Goal: Task Accomplishment & Management: Use online tool/utility

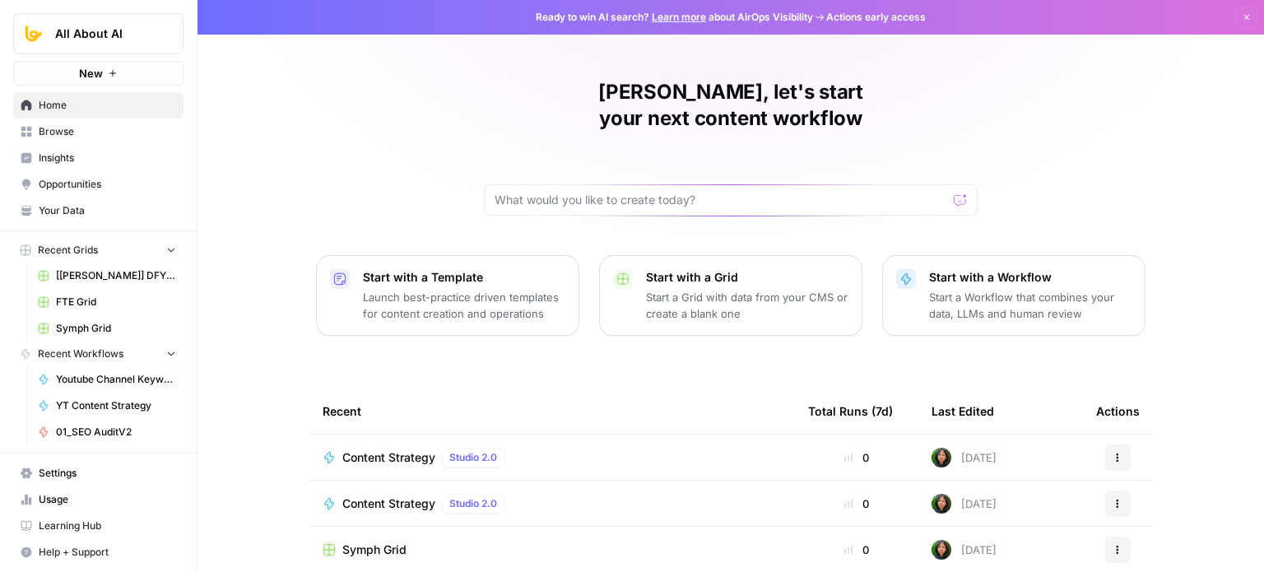
click at [125, 72] on button "New" at bounding box center [98, 73] width 170 height 25
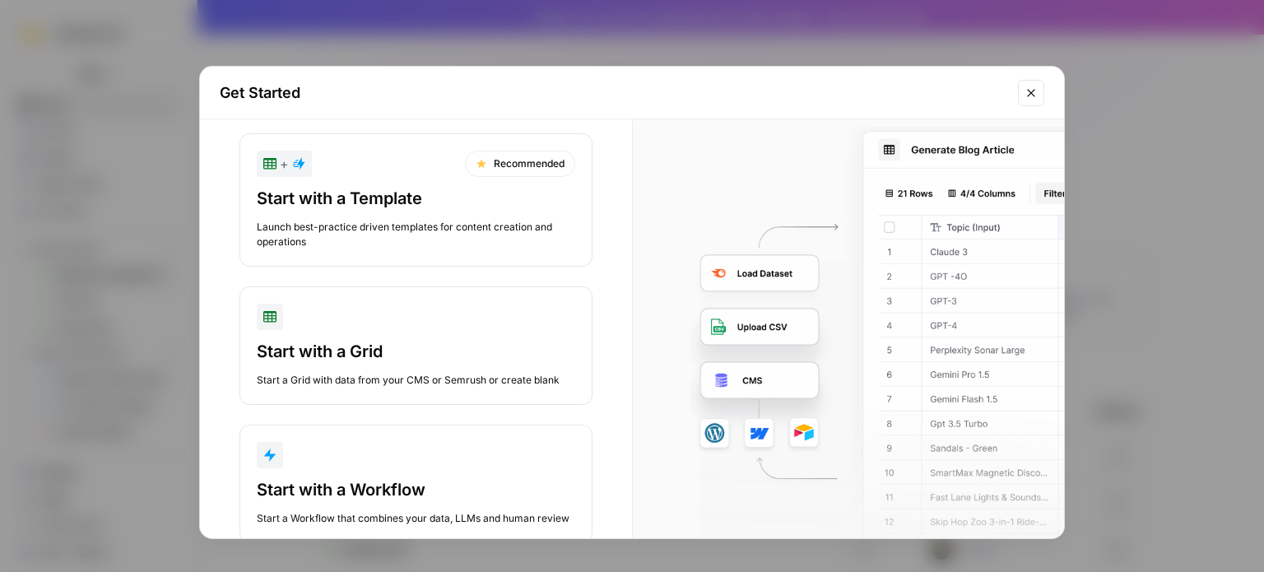
scroll to position [68, 0]
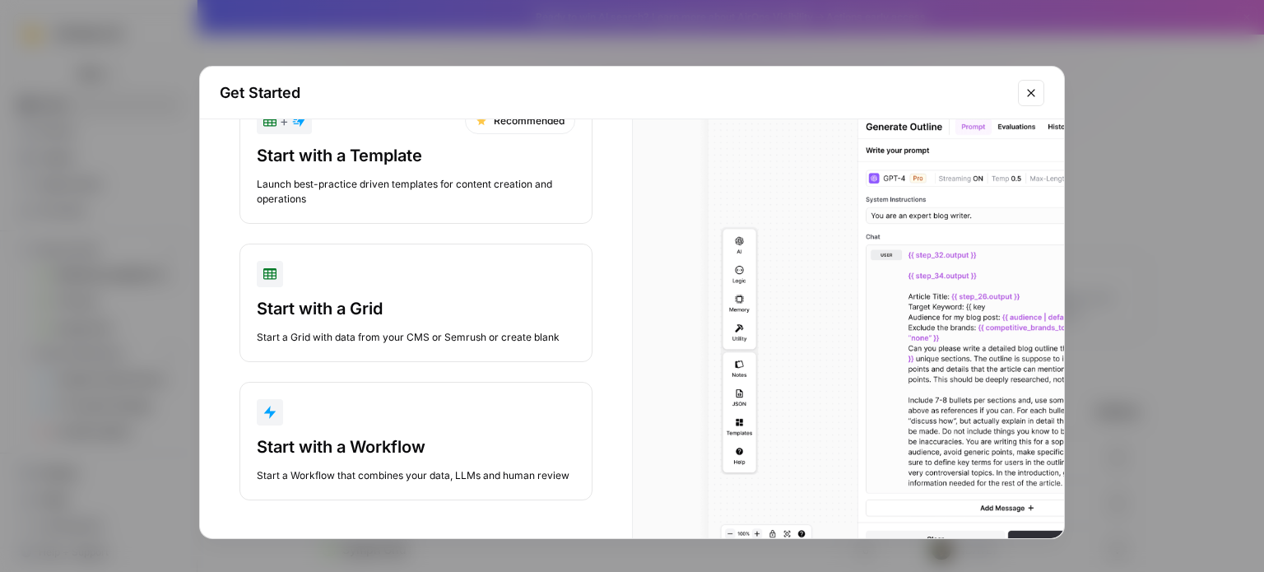
click at [374, 439] on div "Start with a Workflow" at bounding box center [416, 446] width 318 height 23
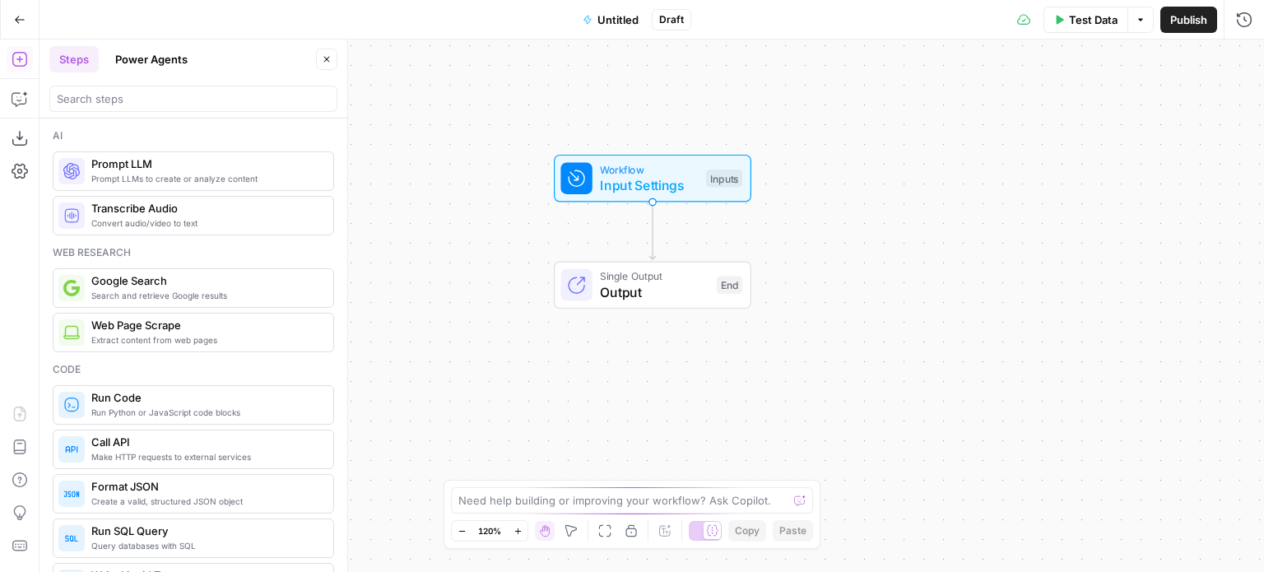
drag, startPoint x: 499, startPoint y: 309, endPoint x: 496, endPoint y: 267, distance: 42.1
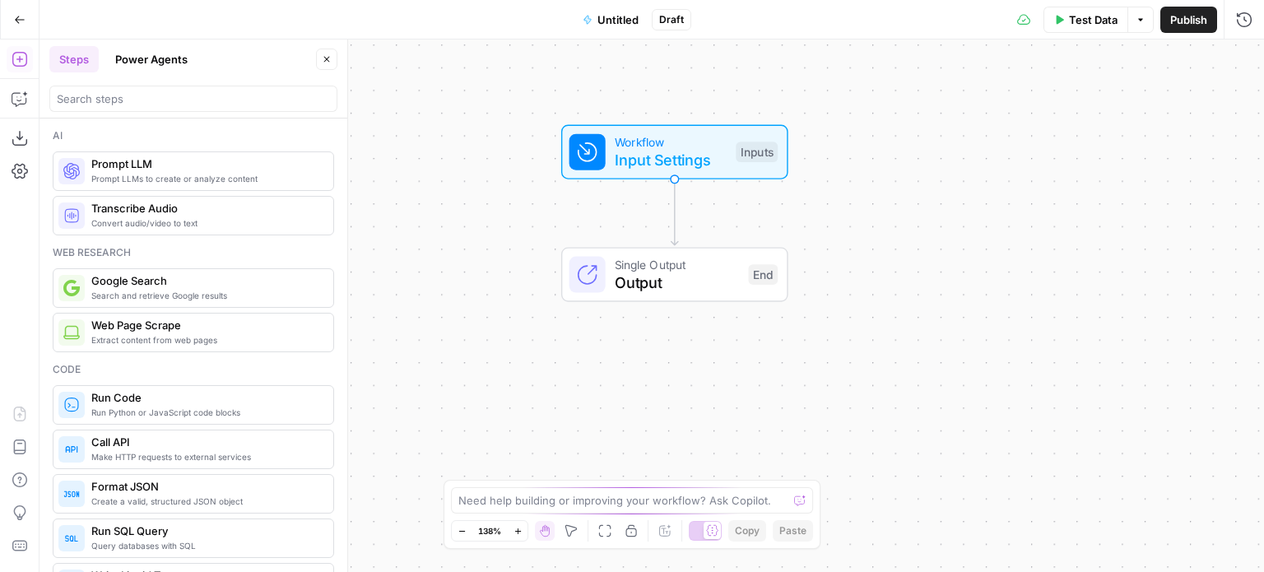
click at [161, 114] on header "Steps Power Agents Close" at bounding box center [193, 78] width 308 height 79
click at [165, 104] on input "search" at bounding box center [193, 99] width 273 height 16
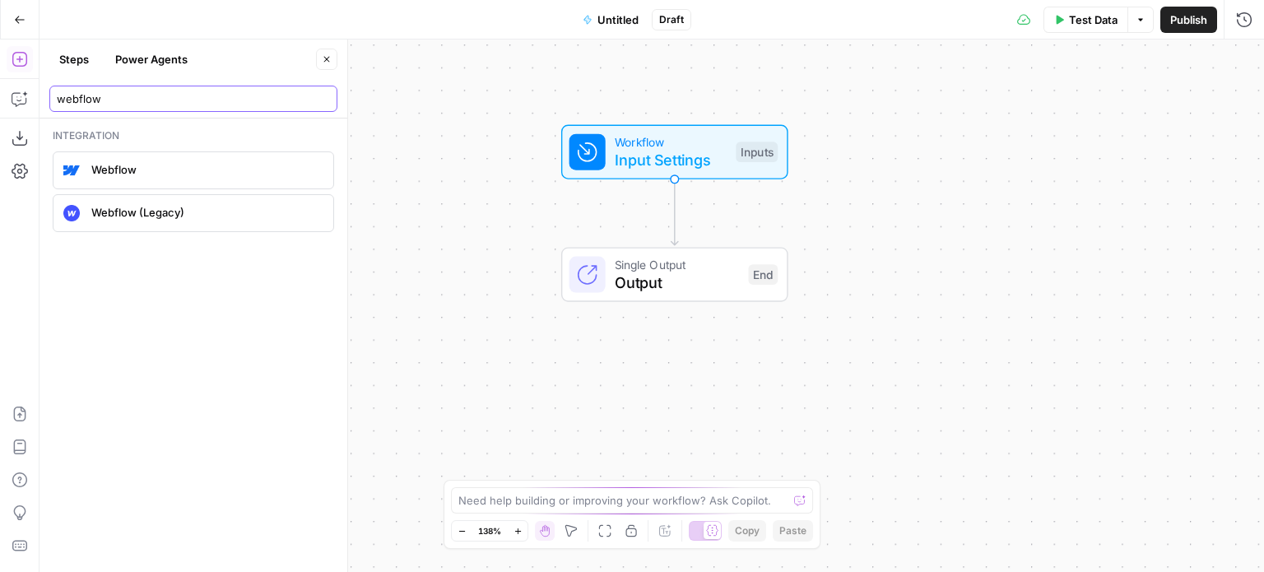
type input "webflow"
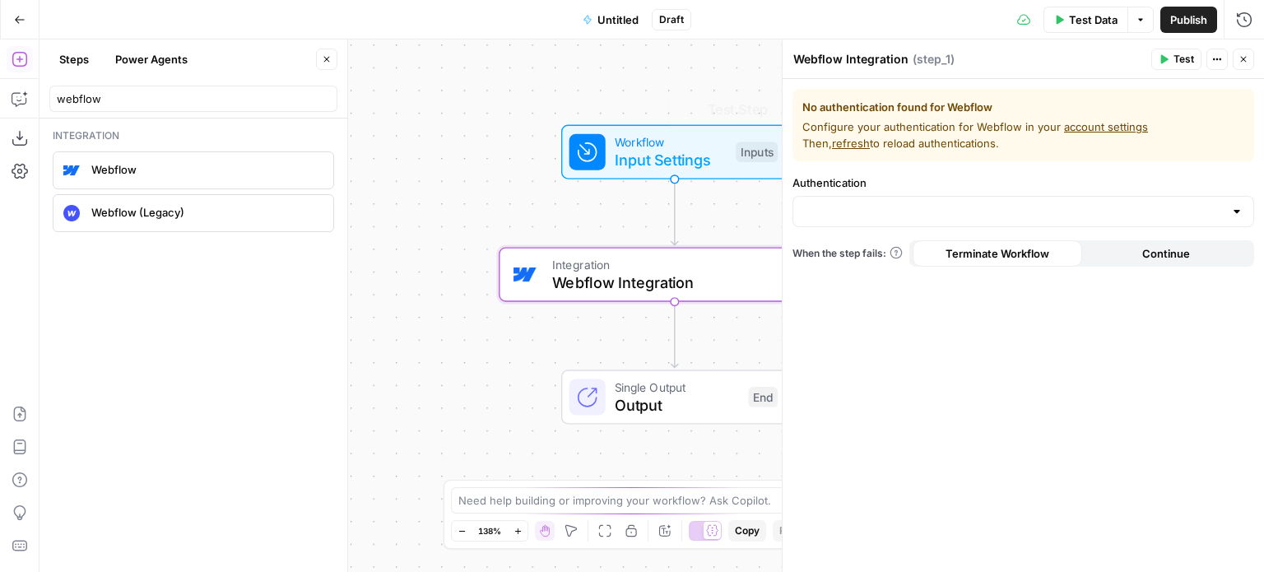
click at [859, 187] on label "Authentication" at bounding box center [1023, 182] width 462 height 16
click at [859, 203] on input "Authentication" at bounding box center [1013, 211] width 420 height 16
click at [862, 220] on div at bounding box center [1023, 211] width 462 height 31
click at [857, 245] on span "﹢ Create New" at bounding box center [1019, 252] width 427 height 16
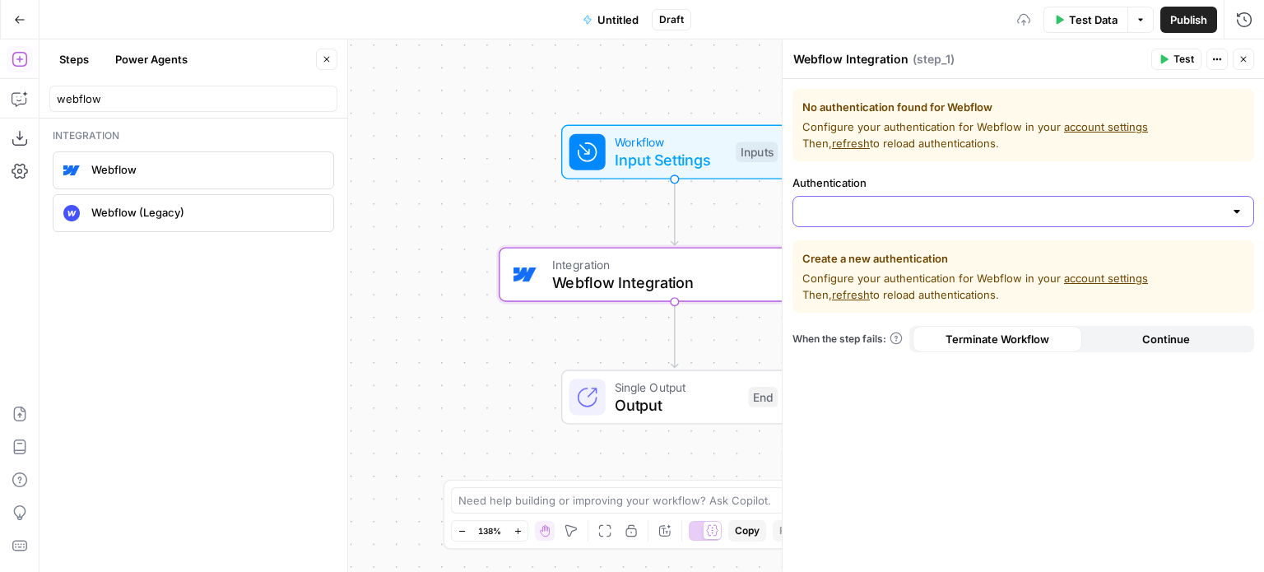
click at [899, 203] on input "Authentication" at bounding box center [1013, 211] width 420 height 16
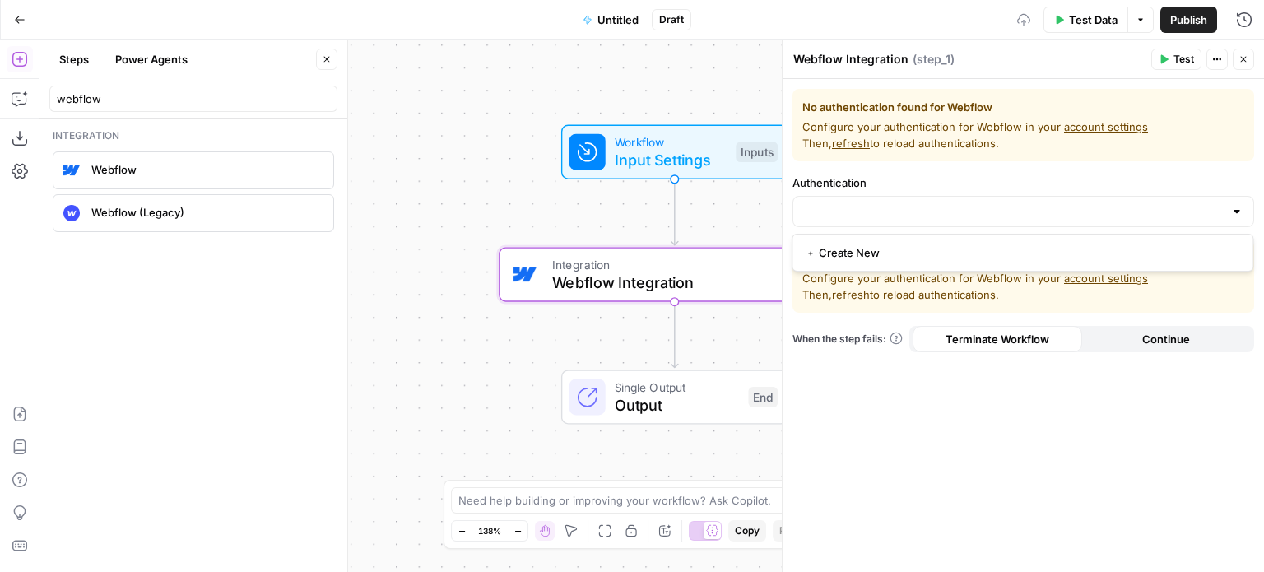
click at [889, 250] on span "﹢ Create New" at bounding box center [1019, 252] width 427 height 16
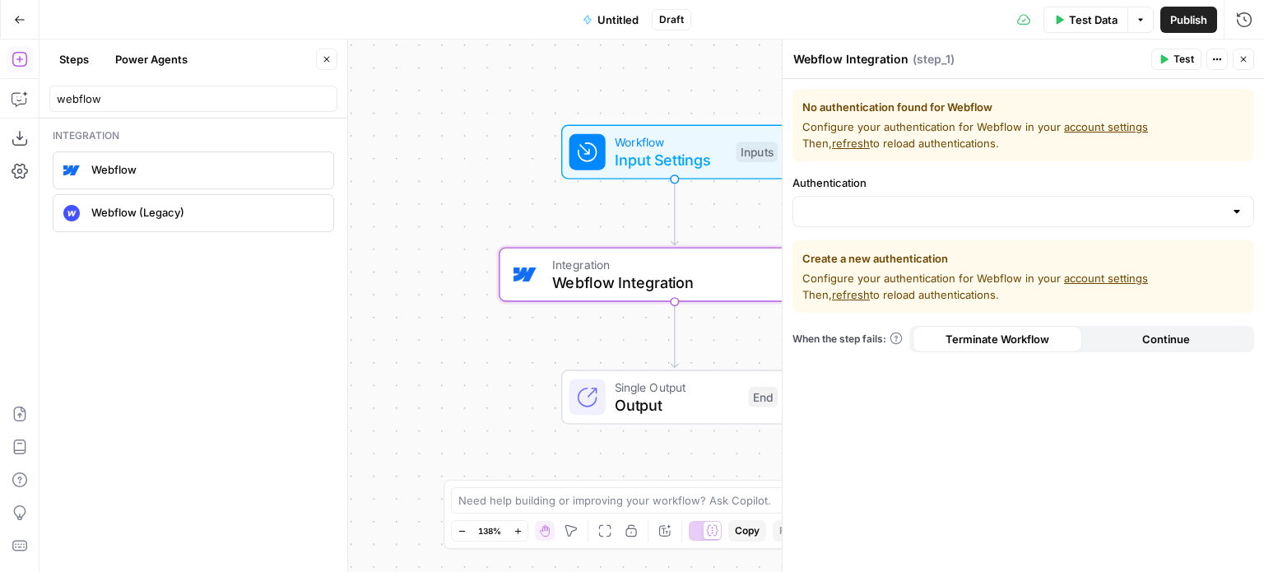
click at [1101, 272] on link "account settings" at bounding box center [1106, 278] width 84 height 13
drag, startPoint x: 482, startPoint y: 207, endPoint x: 446, endPoint y: 220, distance: 38.3
click at [446, 220] on div "Workflow Input Settings Inputs Integration Webflow Integration Step 1 Single Ou…" at bounding box center [651, 305] width 1224 height 532
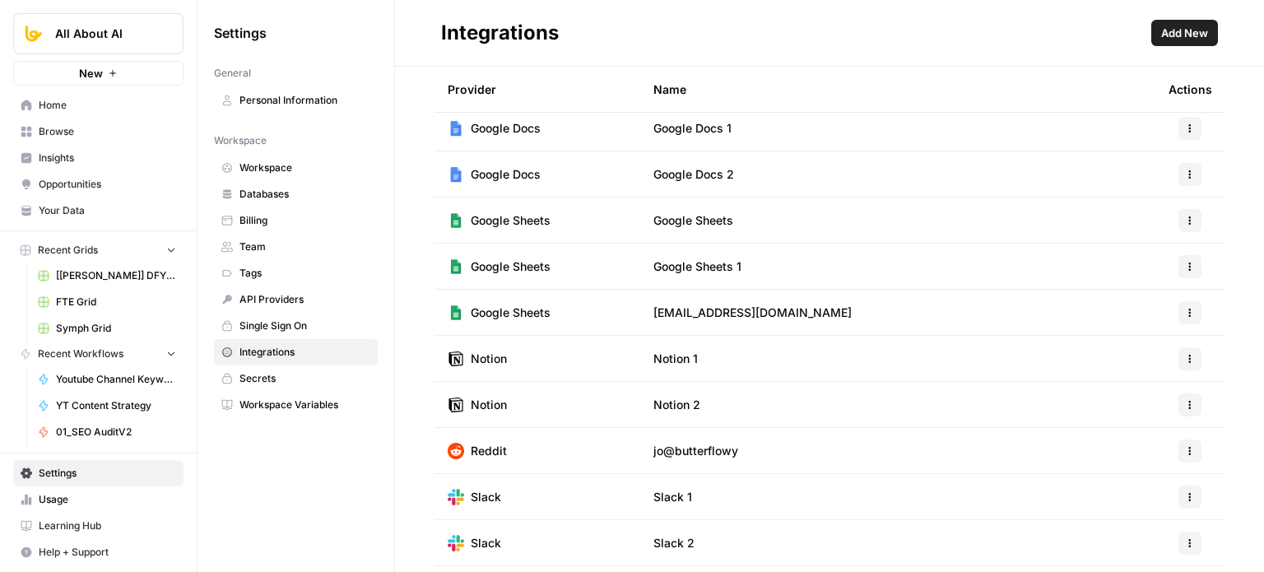
scroll to position [139, 0]
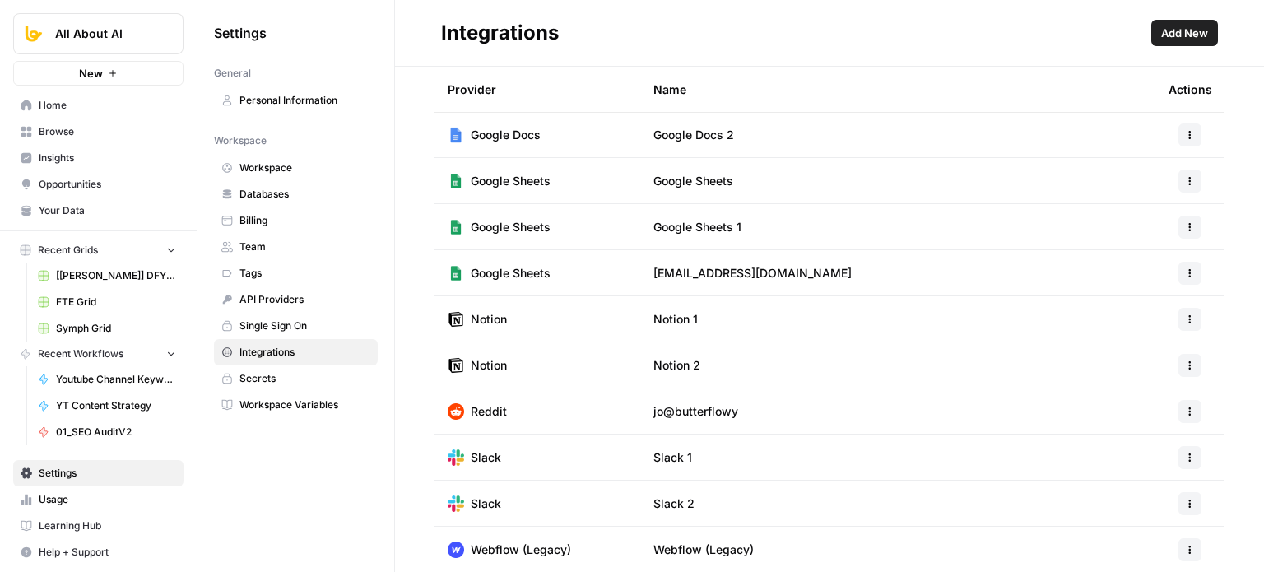
click at [769, 305] on td "Notion 1" at bounding box center [897, 318] width 515 height 45
